Goal: Information Seeking & Learning: Find specific fact

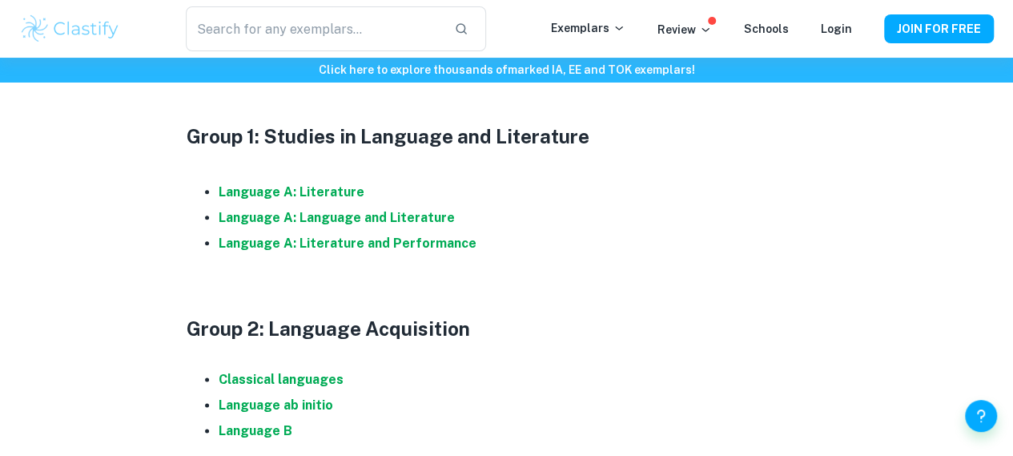
scroll to position [847, 0]
click at [332, 224] on strong "Language A: Language and Literature" at bounding box center [337, 216] width 236 height 15
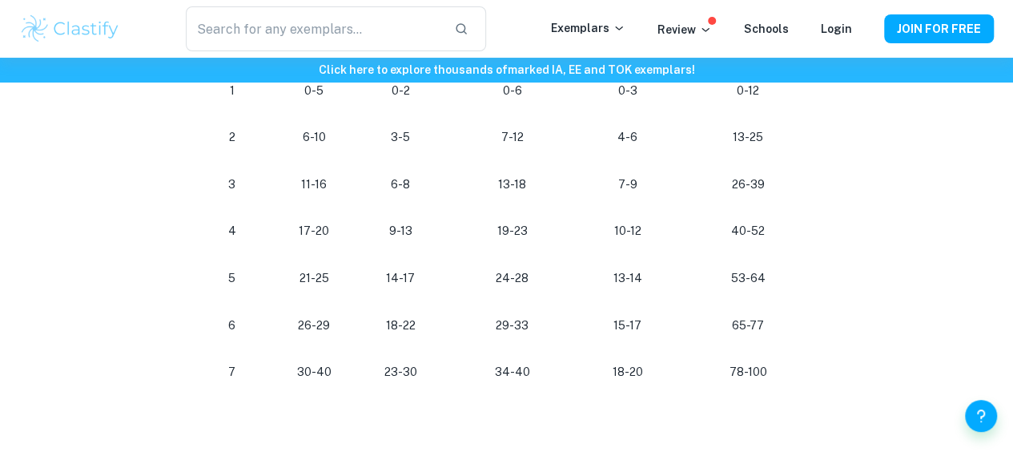
scroll to position [1008, 0]
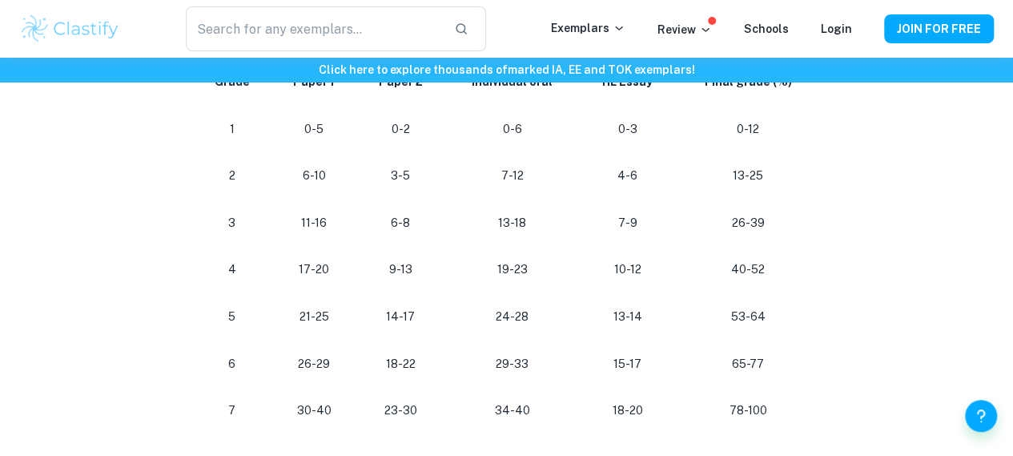
click at [910, 147] on div "IB English A Language and Literature Grade Boundaries By [PERSON_NAME] • [DATE]…" at bounding box center [506, 250] width 975 height 2268
click at [86, 225] on div "IB English A Language and Literature Grade Boundaries By [PERSON_NAME] • [DATE]…" at bounding box center [506, 250] width 975 height 2268
click at [123, 197] on div "IB English A Language and Literature Grade Boundaries By Roxanne • February 10,…" at bounding box center [506, 250] width 975 height 2268
click at [93, 191] on div "IB English A Language and Literature Grade Boundaries By Roxanne • February 10,…" at bounding box center [506, 250] width 975 height 2268
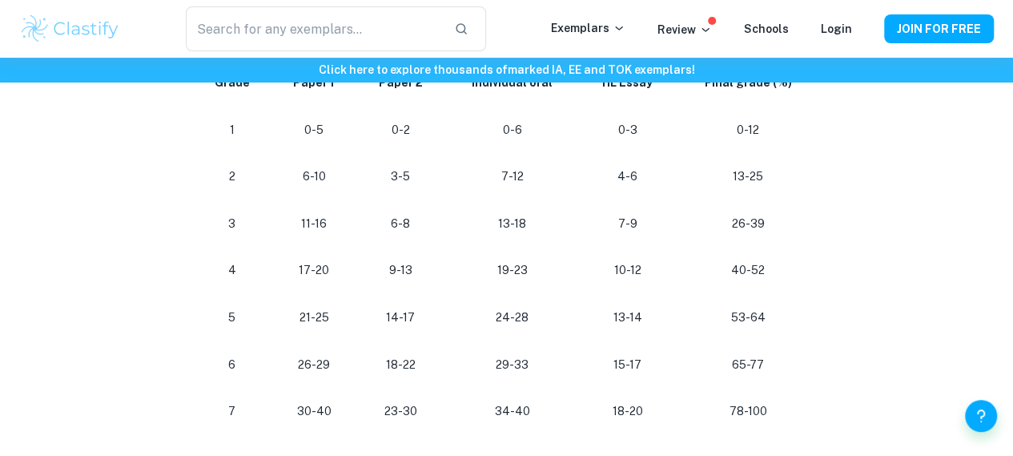
click at [908, 207] on div "IB English A Language and Literature Grade Boundaries By Roxanne • February 10,…" at bounding box center [506, 250] width 975 height 2268
click at [788, 187] on p "13-25" at bounding box center [748, 177] width 119 height 22
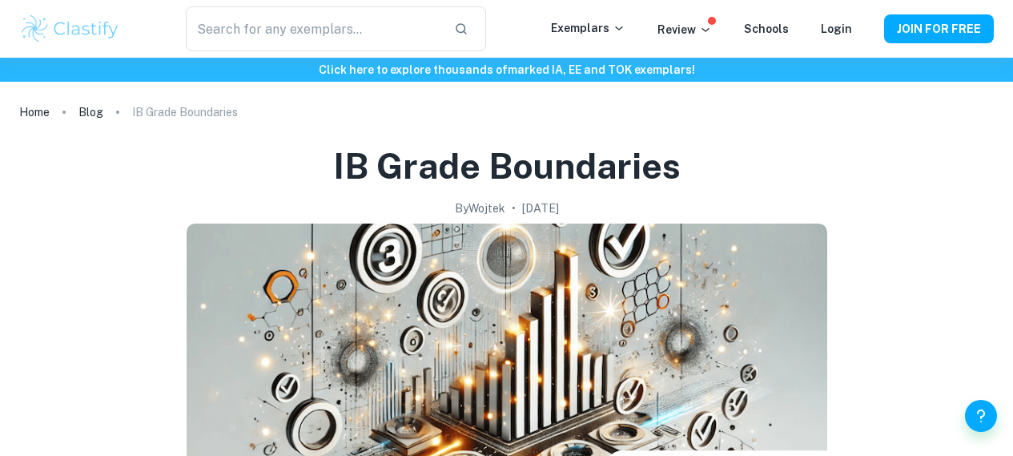
scroll to position [847, 0]
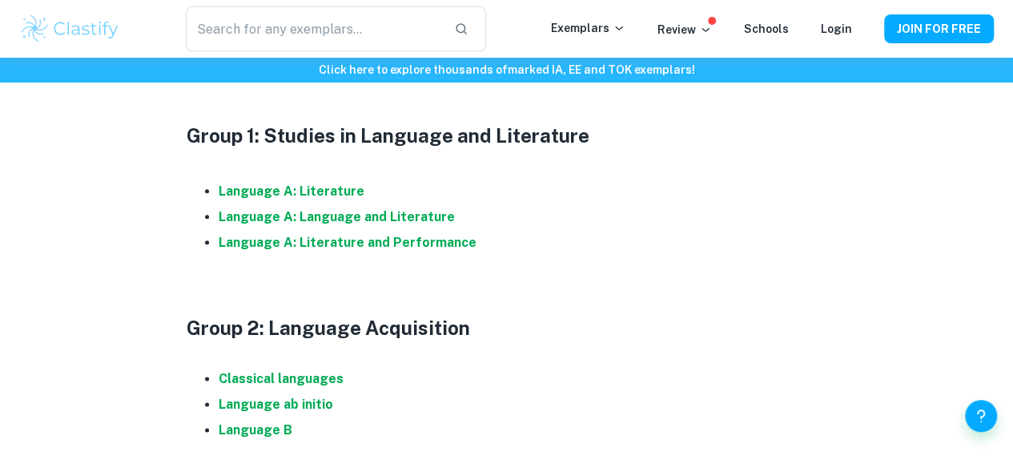
click at [646, 251] on li "Language A: Literature and Performance" at bounding box center [523, 243] width 609 height 26
